Goal: Information Seeking & Learning: Learn about a topic

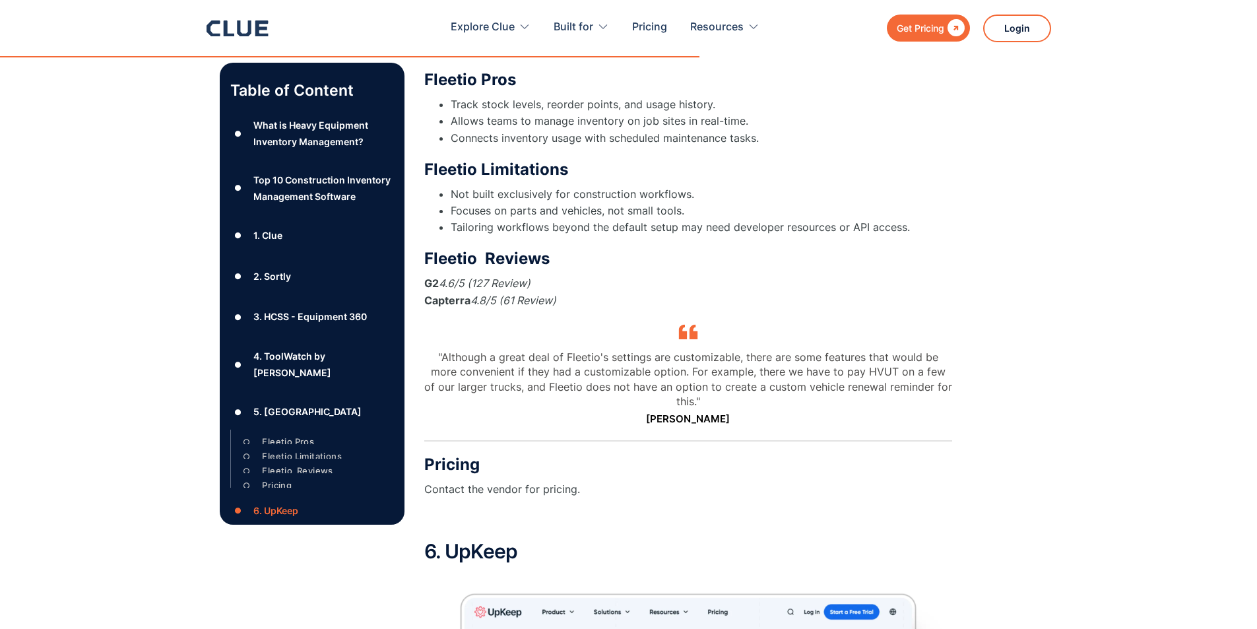
scroll to position [7844, 0]
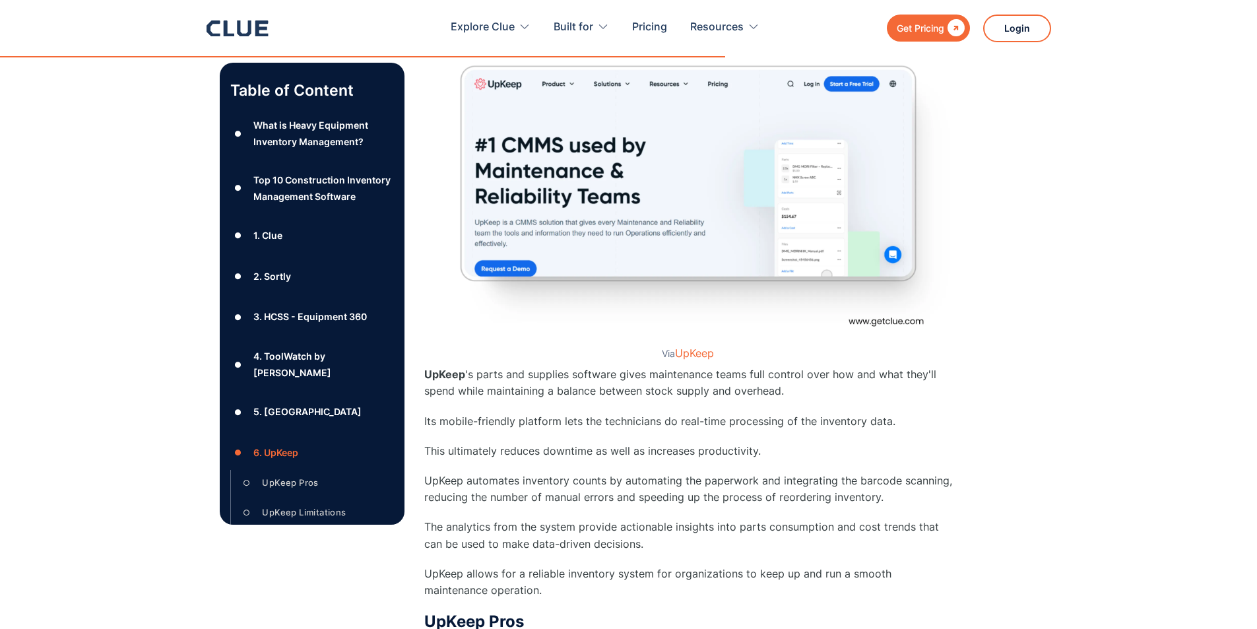
click at [271, 43] on div "Get Pricing  Explore Clue Solutions Tailored solutions for your construction e…" at bounding box center [629, 28] width 845 height 56
click at [242, 28] on icon at bounding box center [238, 28] width 62 height 16
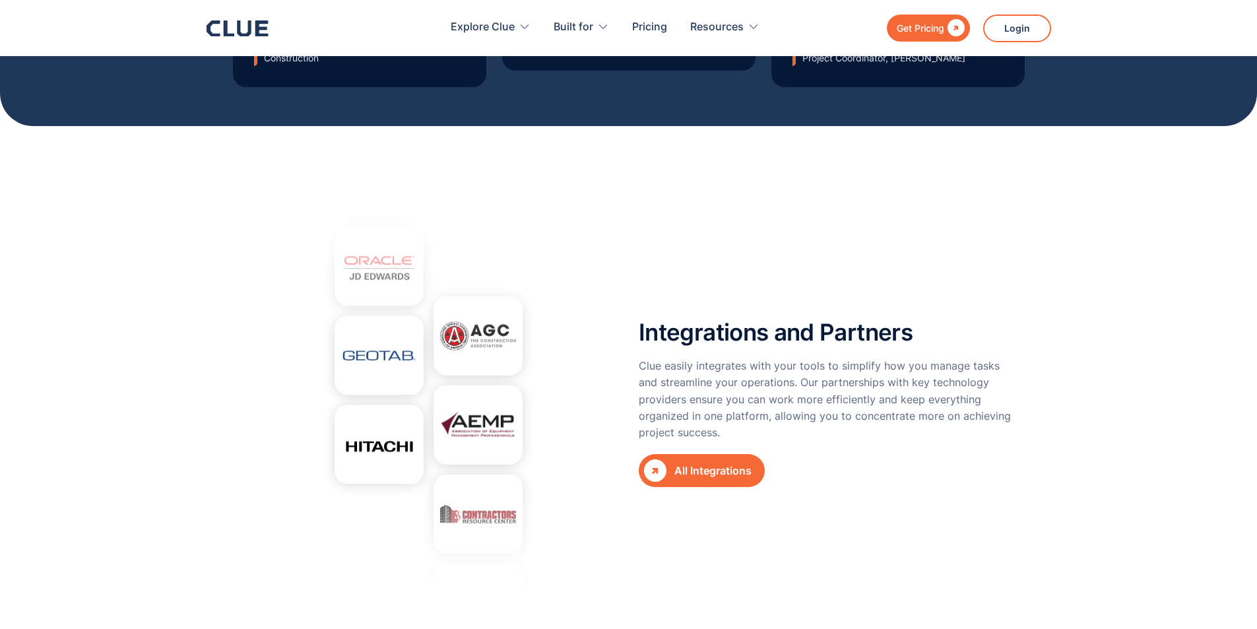
scroll to position [5411, 0]
